Goal: Task Accomplishment & Management: Manage account settings

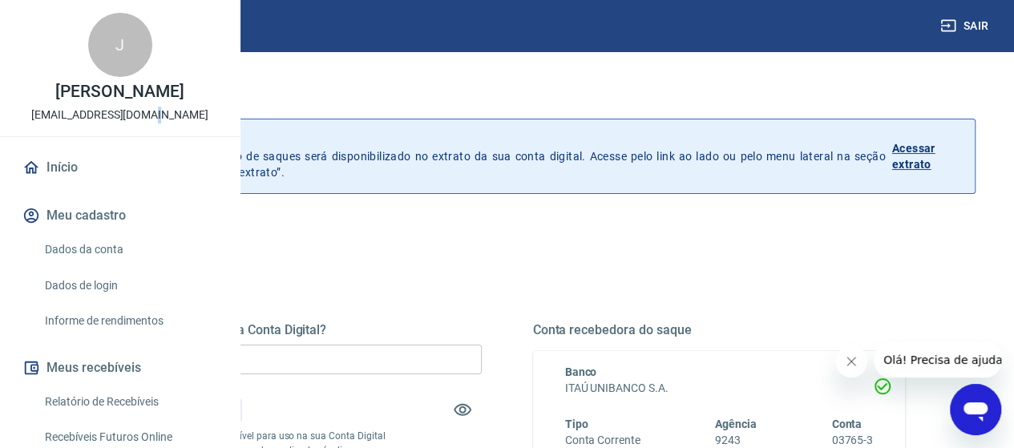
drag, startPoint x: 244, startPoint y: 97, endPoint x: 164, endPoint y: 160, distance: 101.5
click at [164, 123] on p "[EMAIL_ADDRESS][DOMAIN_NAME]" at bounding box center [119, 115] width 177 height 17
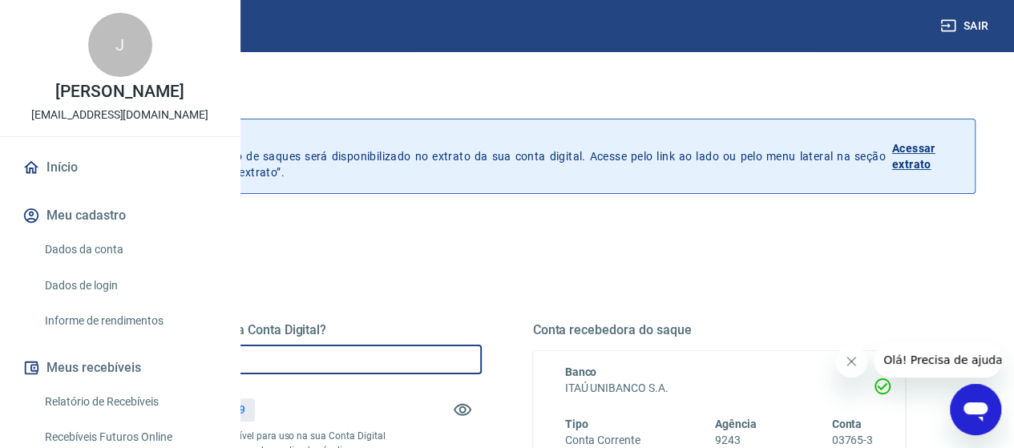
drag, startPoint x: 413, startPoint y: 365, endPoint x: 321, endPoint y: 366, distance: 92.2
click at [321, 366] on div "Quanto deseja sacar da Conta Digital? R$ 0,00 ​ Saldo total*: R$ 280,19 *Corres…" at bounding box center [507, 438] width 873 height 373
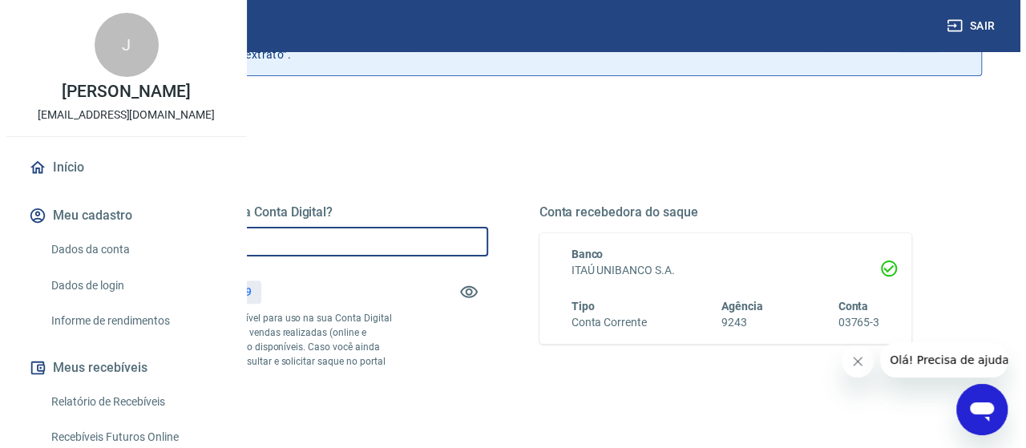
scroll to position [241, 0]
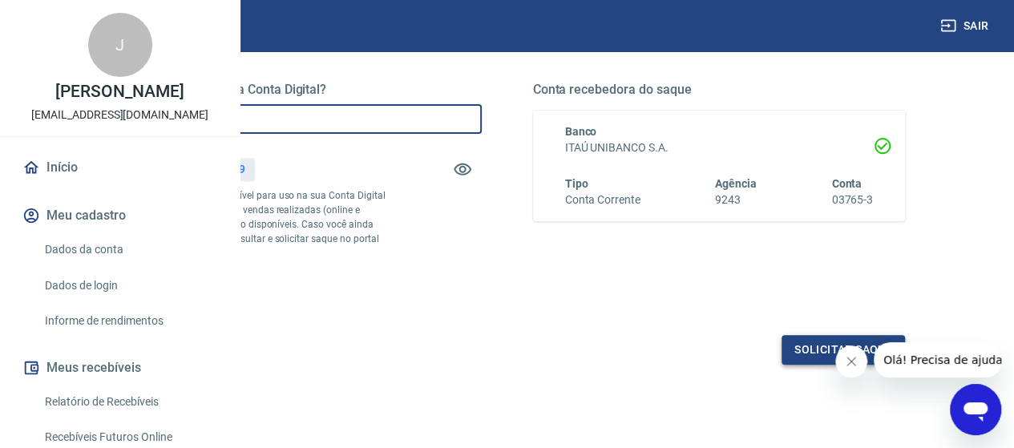
type input "R$ 280,19"
click at [800, 365] on button "Solicitar saque" at bounding box center [843, 350] width 123 height 30
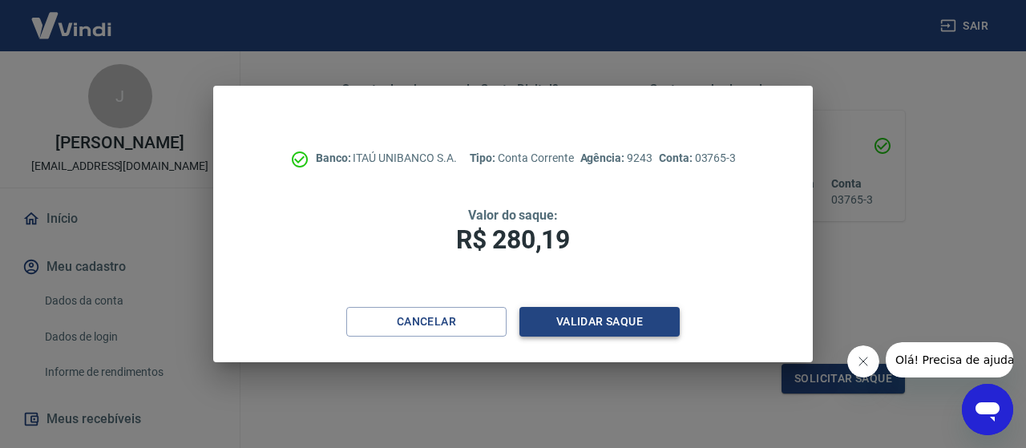
click at [652, 334] on button "Validar saque" at bounding box center [600, 322] width 160 height 30
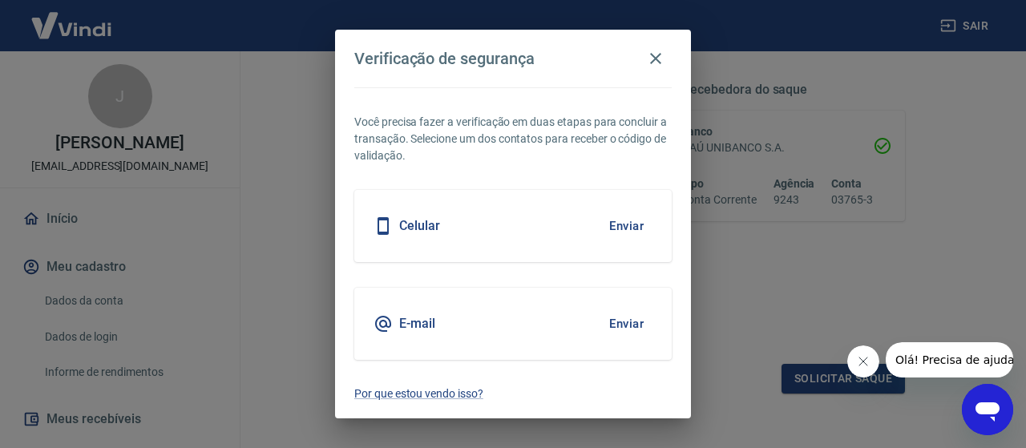
click at [643, 314] on button "Enviar" at bounding box center [626, 324] width 52 height 34
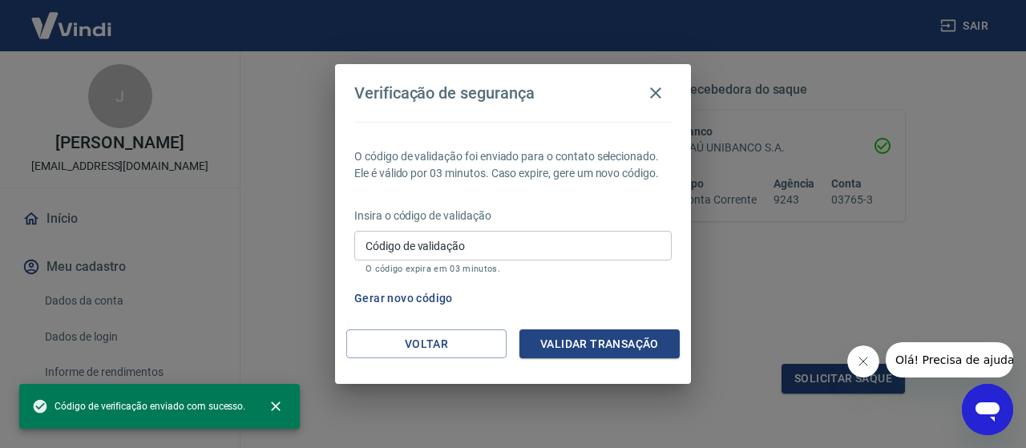
click at [498, 246] on input "Código de validação" at bounding box center [512, 246] width 317 height 30
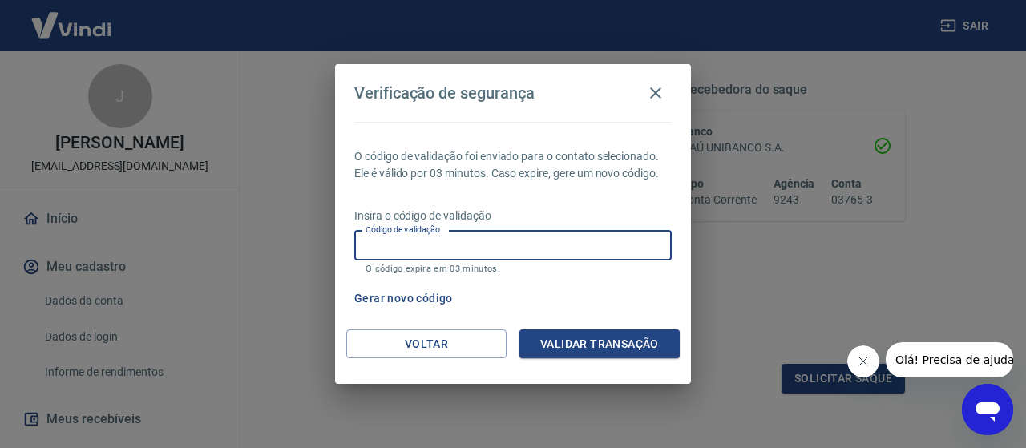
paste input "323656"
type input "323656"
click at [609, 338] on button "Validar transação" at bounding box center [600, 345] width 160 height 30
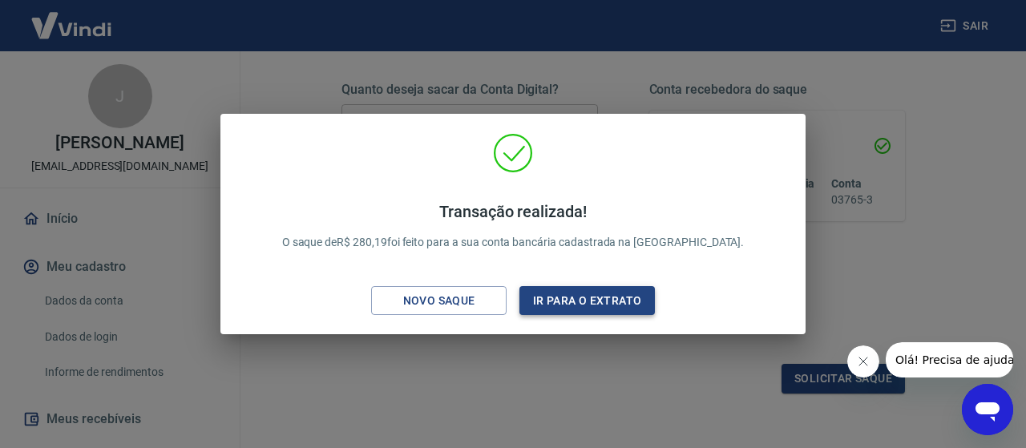
click at [592, 305] on button "Ir para o extrato" at bounding box center [587, 301] width 135 height 30
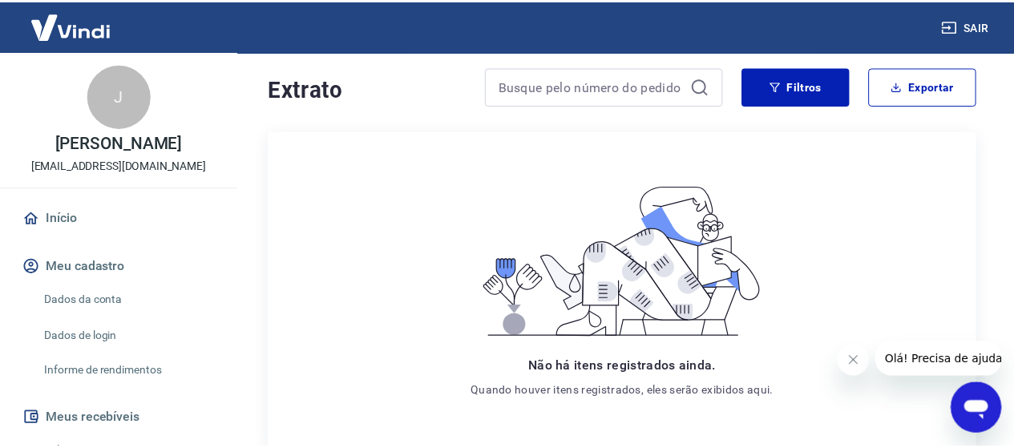
scroll to position [29, 0]
